Goal: Task Accomplishment & Management: Manage account settings

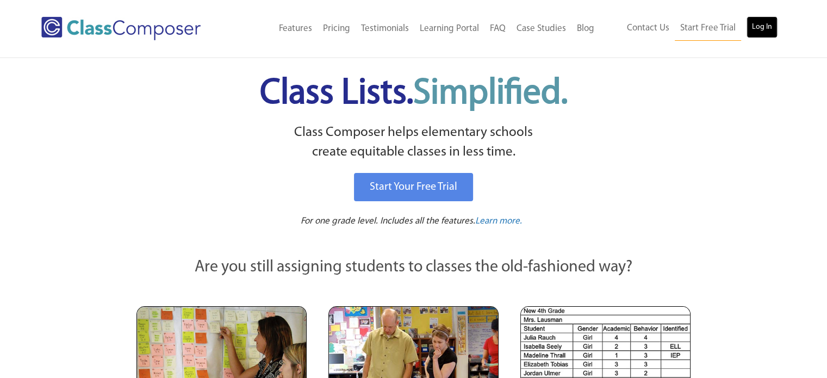
click at [771, 24] on link "Log In" at bounding box center [761, 27] width 31 height 22
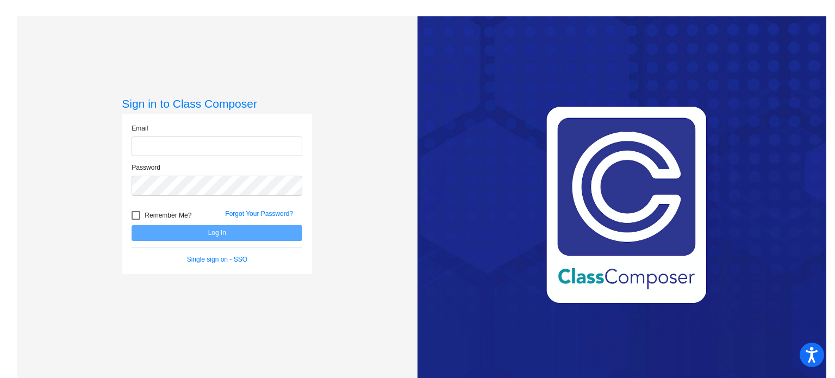
type input "[EMAIL_ADDRESS][DOMAIN_NAME]"
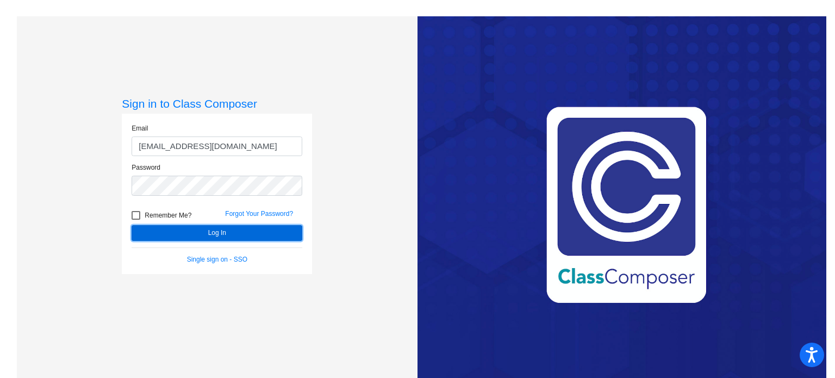
click at [246, 232] on button "Log In" at bounding box center [217, 233] width 171 height 16
